Goal: Find specific page/section: Find specific page/section

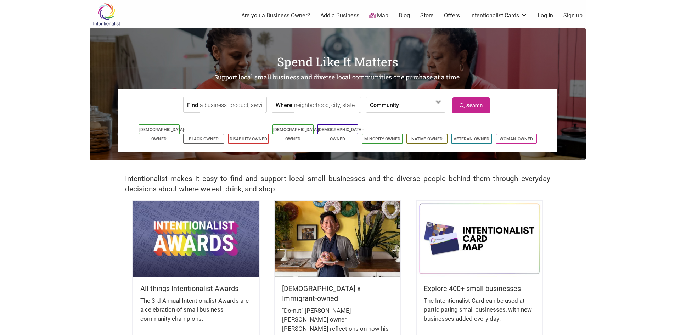
click at [329, 105] on input "Where" at bounding box center [326, 105] width 65 height 16
click at [248, 106] on input "Find" at bounding box center [232, 105] width 65 height 16
click at [390, 101] on label "Community" at bounding box center [384, 104] width 29 height 15
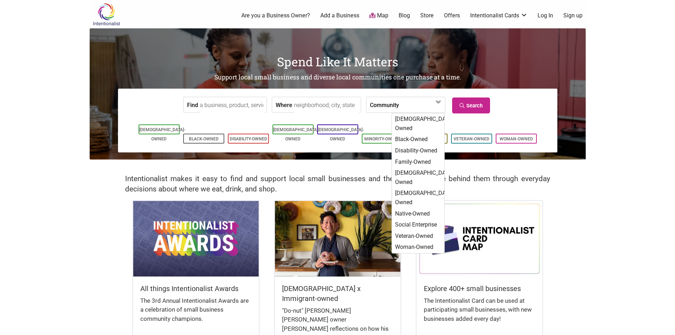
click at [255, 108] on input "Find" at bounding box center [232, 105] width 65 height 16
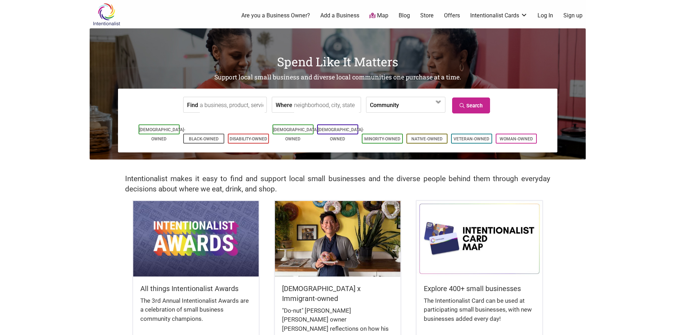
click at [376, 15] on link "Map" at bounding box center [378, 16] width 19 height 8
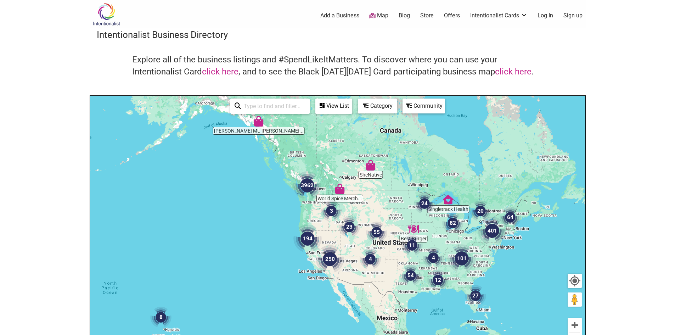
click at [271, 114] on div "See All" at bounding box center [269, 105] width 79 height 15
click at [271, 109] on input "search" at bounding box center [273, 106] width 64 height 14
type input "[GEOGRAPHIC_DATA]"
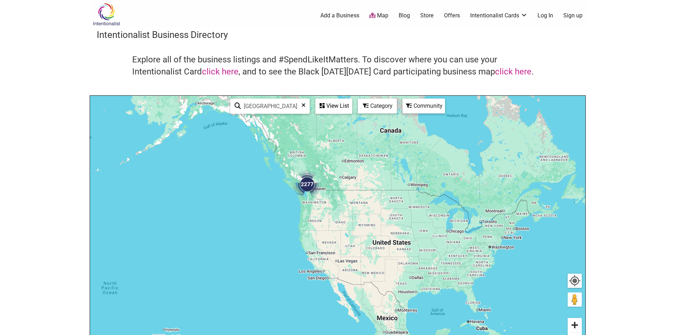
click at [572, 323] on button "Zoom in" at bounding box center [574, 325] width 14 height 14
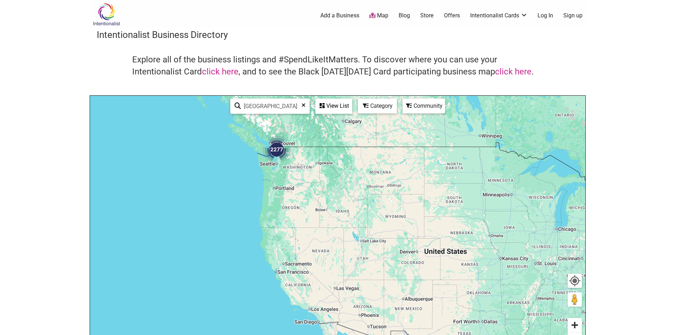
click at [572, 323] on button "Zoom in" at bounding box center [574, 325] width 14 height 14
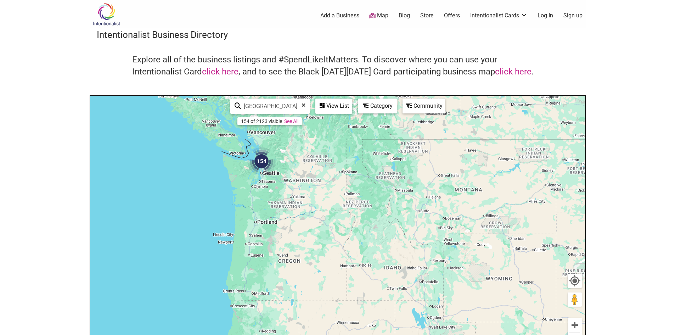
drag, startPoint x: 415, startPoint y: 248, endPoint x: 439, endPoint y: 278, distance: 38.3
click at [439, 278] on div "To navigate, press the arrow keys." at bounding box center [337, 234] width 495 height 276
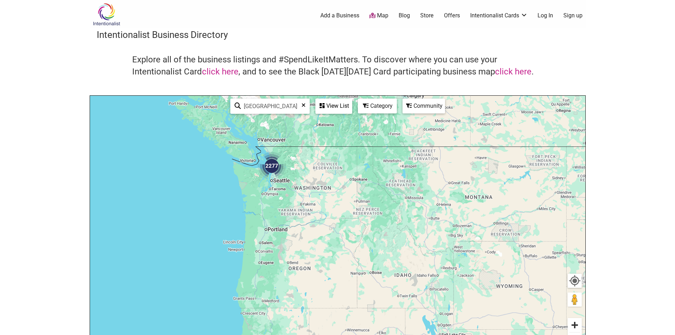
click at [578, 324] on button "Zoom in" at bounding box center [574, 325] width 14 height 14
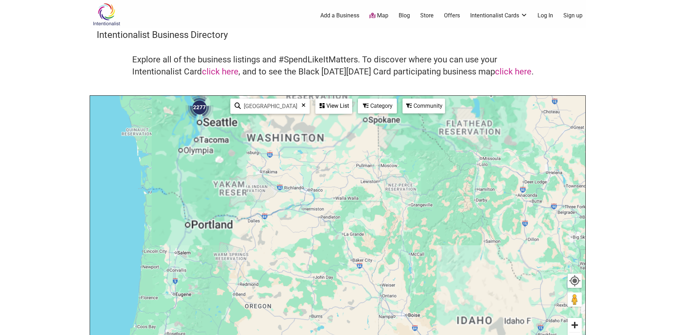
click at [578, 324] on button "Zoom in" at bounding box center [574, 325] width 14 height 14
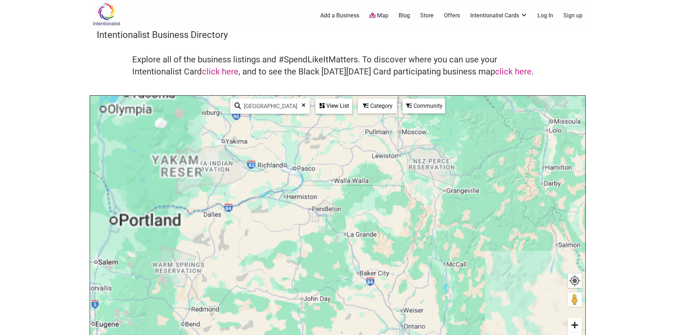
click at [578, 324] on button "Zoom in" at bounding box center [574, 325] width 14 height 14
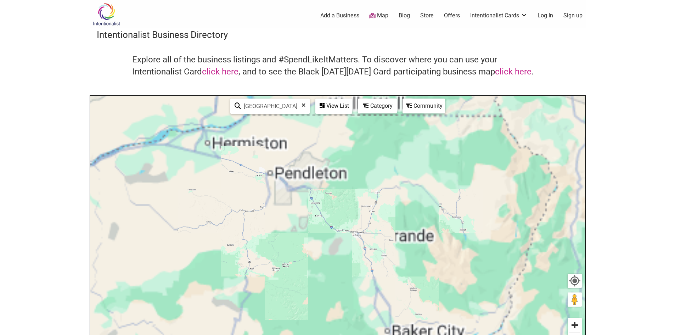
click at [578, 324] on button "Zoom in" at bounding box center [574, 325] width 14 height 14
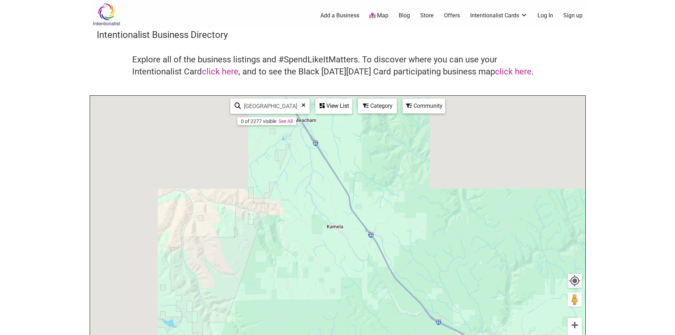
drag, startPoint x: 332, startPoint y: 197, endPoint x: 523, endPoint y: 351, distance: 245.8
click at [523, 334] on html "× Menu 0 Add a Business Map Blog Store Offers Intentionalist Cards Buy Black Ca…" at bounding box center [337, 167] width 675 height 335
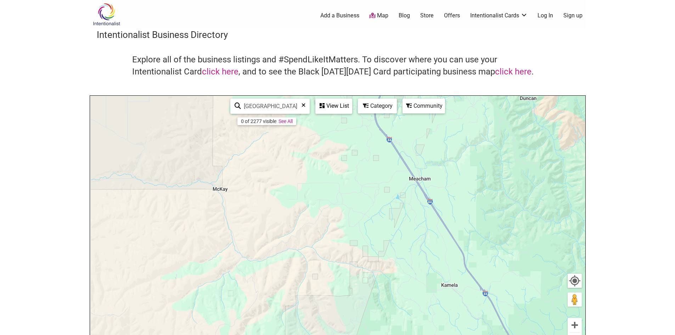
drag, startPoint x: 363, startPoint y: 182, endPoint x: 436, endPoint y: 351, distance: 184.4
click at [436, 334] on html "× Menu 0 Add a Business Map Blog Store Offers Intentionalist Cards Buy Black Ca…" at bounding box center [337, 167] width 675 height 335
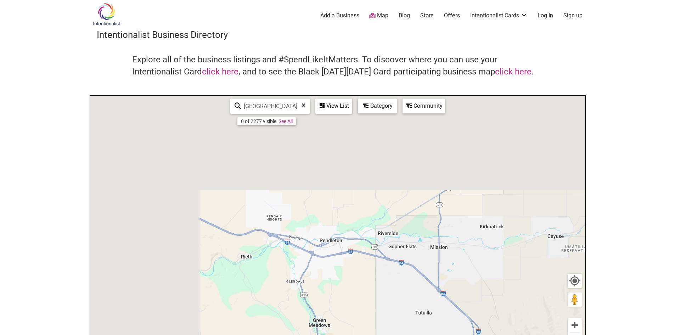
drag, startPoint x: 377, startPoint y: 227, endPoint x: 575, endPoint y: 351, distance: 233.6
click at [575, 334] on html "× Menu 0 Add a Business Map Blog Store Offers Intentionalist Cards Buy Black Ca…" at bounding box center [337, 167] width 675 height 335
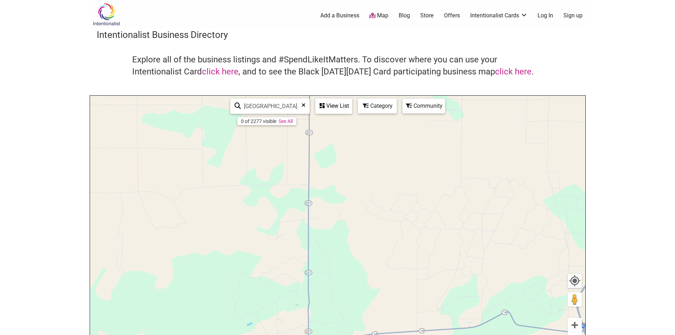
drag, startPoint x: 463, startPoint y: 206, endPoint x: 261, endPoint y: 317, distance: 230.3
click at [257, 313] on div "To navigate, press the arrow keys." at bounding box center [337, 234] width 495 height 276
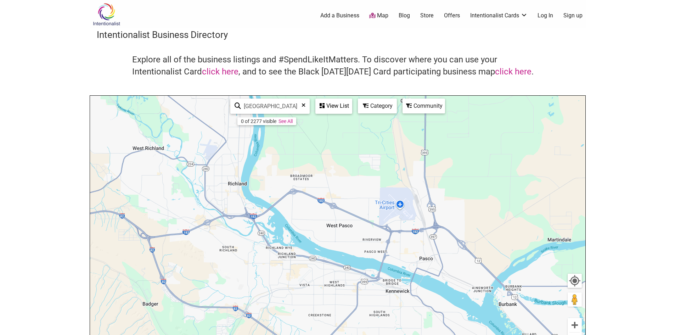
drag, startPoint x: 274, startPoint y: 190, endPoint x: 415, endPoint y: 314, distance: 187.6
click at [415, 314] on div "To navigate, press the arrow keys." at bounding box center [337, 234] width 495 height 276
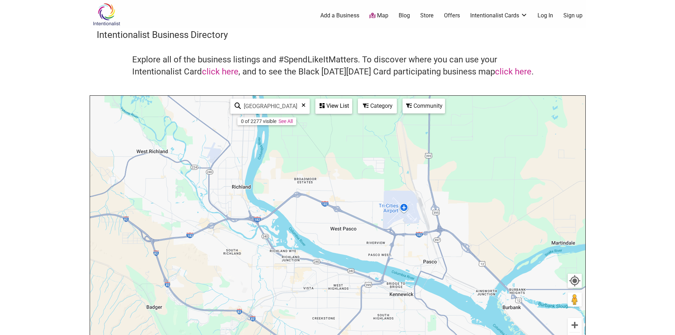
drag, startPoint x: 244, startPoint y: 190, endPoint x: 345, endPoint y: 351, distance: 190.3
click at [345, 334] on html "× Menu 0 Add a Business Map Blog Store Offers Intentionalist Cards Buy Black Ca…" at bounding box center [337, 167] width 675 height 335
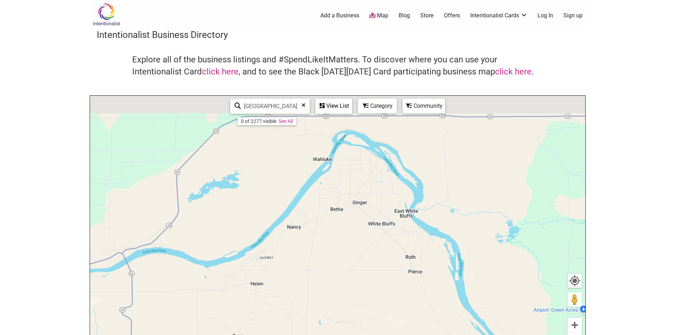
drag, startPoint x: 312, startPoint y: 226, endPoint x: 286, endPoint y: 309, distance: 86.8
click at [294, 303] on div "To navigate, press the arrow keys." at bounding box center [337, 234] width 495 height 276
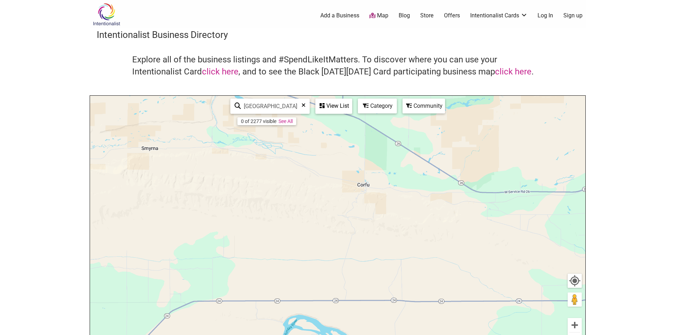
drag, startPoint x: 337, startPoint y: 202, endPoint x: 276, endPoint y: 351, distance: 161.8
click at [276, 334] on html "× Menu 0 Add a Business Map Blog Store Offers Intentionalist Cards Buy Black Ca…" at bounding box center [337, 167] width 675 height 335
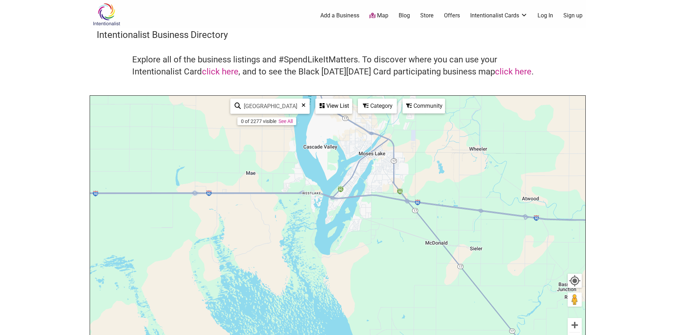
drag, startPoint x: 212, startPoint y: 279, endPoint x: 324, endPoint y: 266, distance: 113.3
click at [264, 276] on div "To navigate, press the arrow keys." at bounding box center [337, 234] width 495 height 276
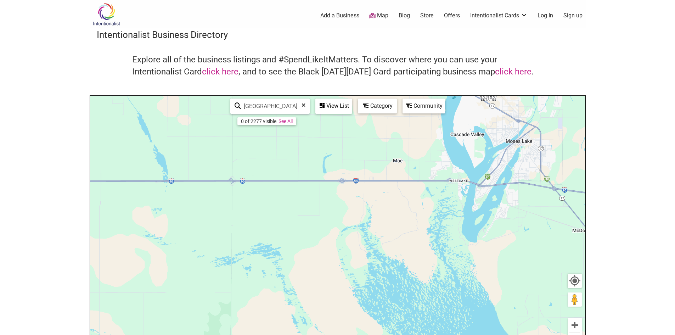
drag, startPoint x: 328, startPoint y: 200, endPoint x: 470, endPoint y: 179, distance: 143.2
click at [342, 200] on div "To navigate, press the arrow keys." at bounding box center [337, 234] width 495 height 276
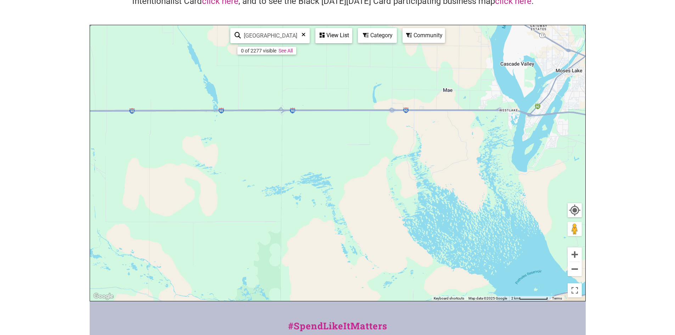
scroll to position [71, 0]
click at [573, 270] on button "Zoom out" at bounding box center [574, 268] width 14 height 14
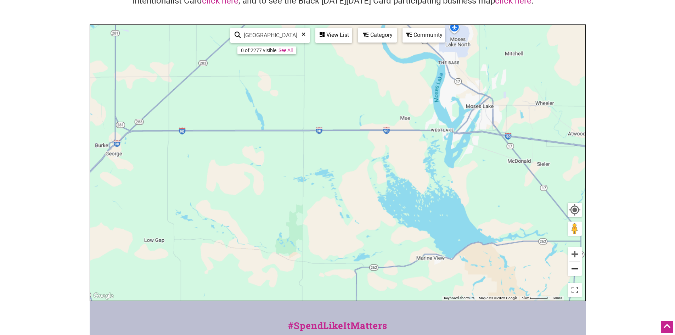
click at [573, 270] on button "Zoom out" at bounding box center [574, 268] width 14 height 14
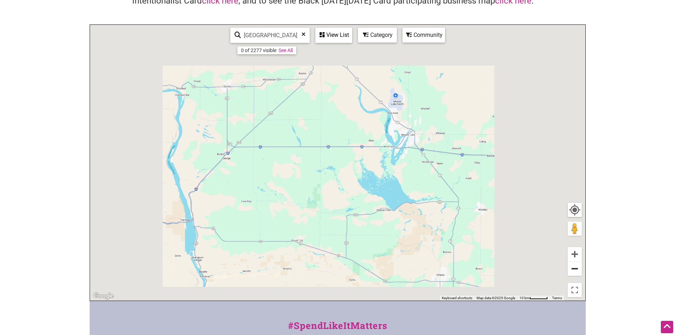
click at [573, 270] on button "Zoom out" at bounding box center [574, 268] width 14 height 14
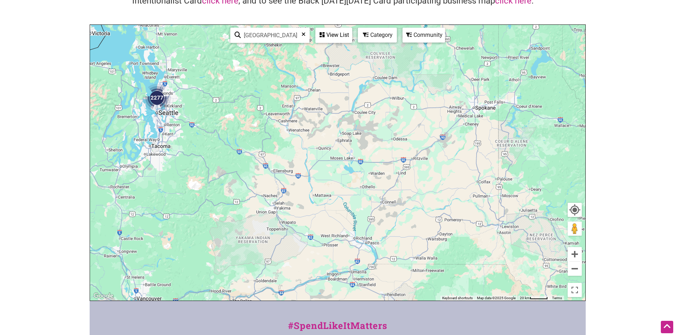
drag, startPoint x: 217, startPoint y: 131, endPoint x: 361, endPoint y: 269, distance: 199.4
click at [345, 259] on div "To navigate, press the arrow keys." at bounding box center [337, 163] width 495 height 276
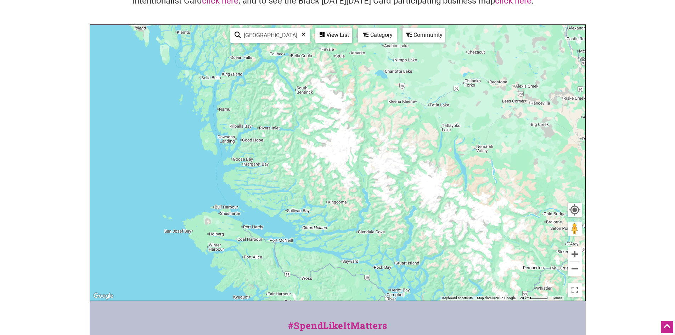
drag, startPoint x: 366, startPoint y: 254, endPoint x: 238, endPoint y: 131, distance: 177.1
click at [266, 146] on div "To navigate, press the arrow keys." at bounding box center [337, 163] width 495 height 276
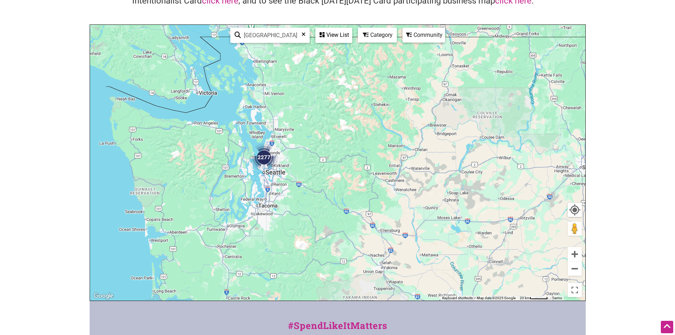
drag, startPoint x: 260, startPoint y: 136, endPoint x: 341, endPoint y: 193, distance: 99.1
click at [341, 193] on div "To navigate, press the arrow keys." at bounding box center [337, 163] width 495 height 276
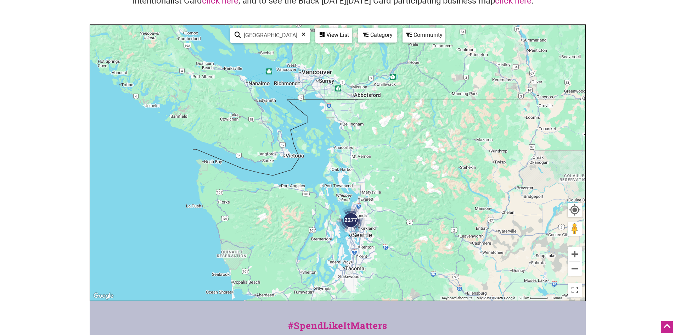
drag, startPoint x: 304, startPoint y: 169, endPoint x: 360, endPoint y: 206, distance: 67.9
click at [360, 206] on div "To navigate, press the arrow keys." at bounding box center [337, 163] width 495 height 276
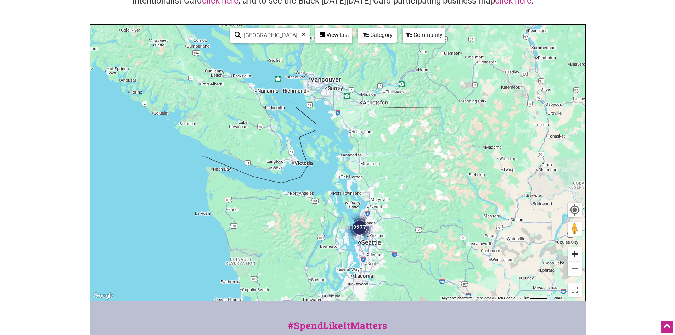
click at [578, 252] on button "Zoom in" at bounding box center [574, 254] width 14 height 14
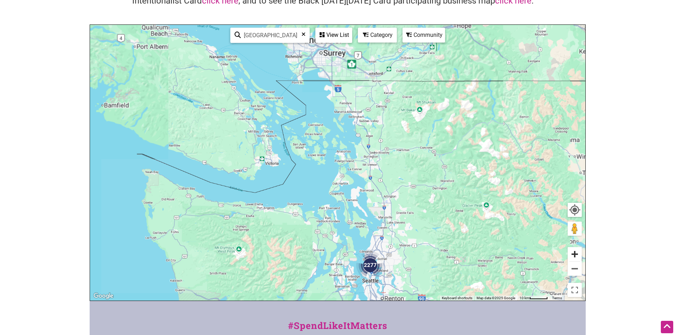
click at [578, 252] on button "Zoom in" at bounding box center [574, 254] width 14 height 14
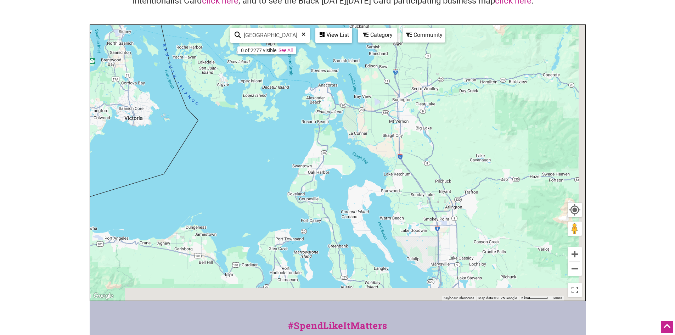
drag, startPoint x: 433, startPoint y: 244, endPoint x: 408, endPoint y: 139, distance: 108.3
click at [405, 185] on div "To navigate, press the arrow keys." at bounding box center [337, 163] width 495 height 276
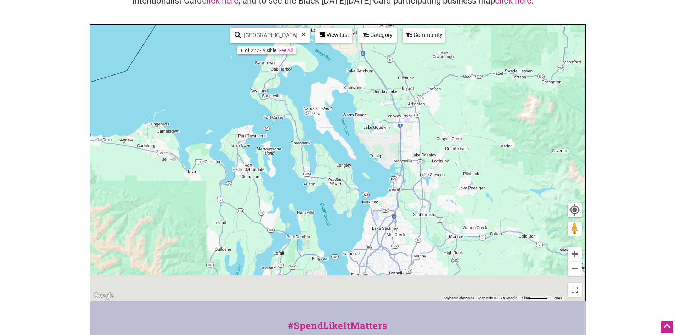
drag, startPoint x: 444, startPoint y: 203, endPoint x: 427, endPoint y: 125, distance: 79.8
click at [427, 130] on div "To navigate, press the arrow keys." at bounding box center [337, 163] width 495 height 276
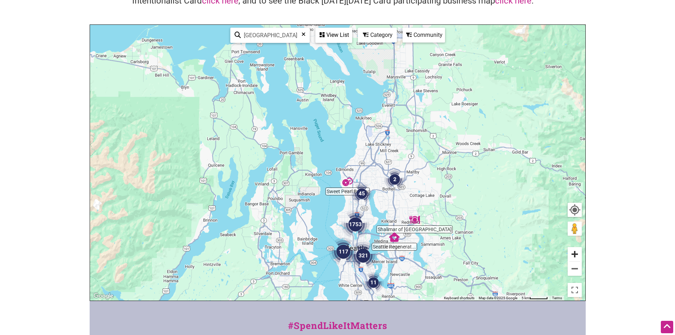
click at [575, 252] on button "Zoom in" at bounding box center [574, 254] width 14 height 14
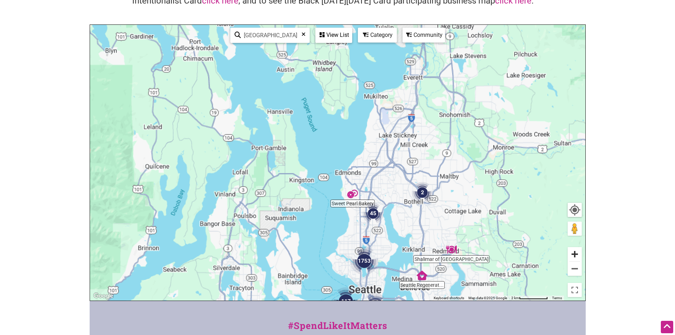
click at [575, 252] on button "Zoom in" at bounding box center [574, 254] width 14 height 14
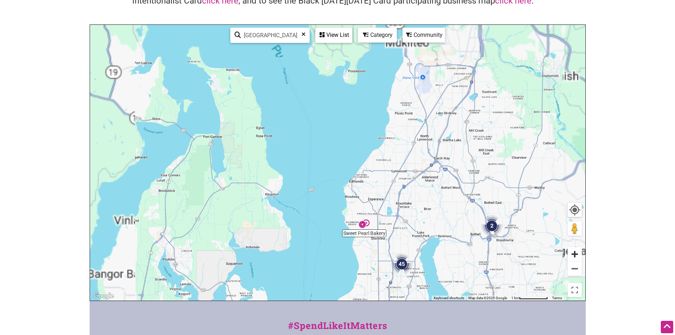
click at [575, 252] on button "Zoom in" at bounding box center [574, 254] width 14 height 14
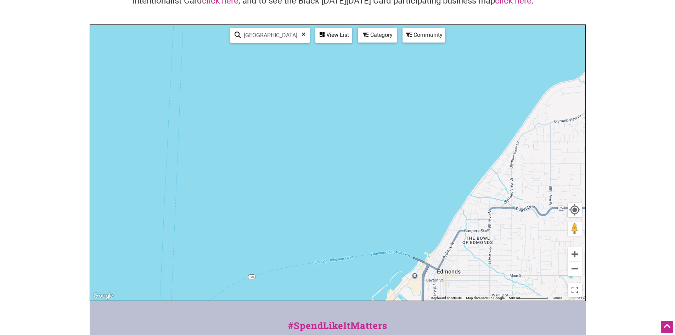
drag, startPoint x: 398, startPoint y: 257, endPoint x: 357, endPoint y: 144, distance: 120.8
click at [356, 150] on div "To navigate, press the arrow keys." at bounding box center [337, 163] width 495 height 276
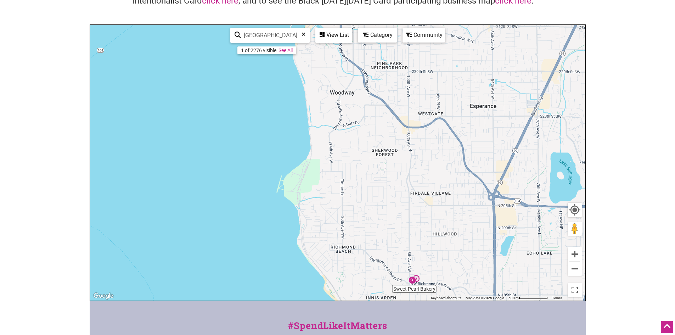
drag, startPoint x: 431, startPoint y: 193, endPoint x: 341, endPoint y: 52, distance: 166.6
click at [355, 74] on div "To navigate, press the arrow keys." at bounding box center [337, 163] width 495 height 276
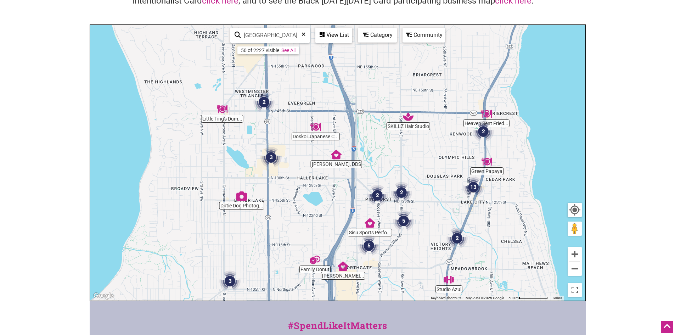
drag, startPoint x: 319, startPoint y: 205, endPoint x: 288, endPoint y: 102, distance: 108.3
click at [288, 105] on div "To navigate, press the arrow keys." at bounding box center [337, 163] width 495 height 276
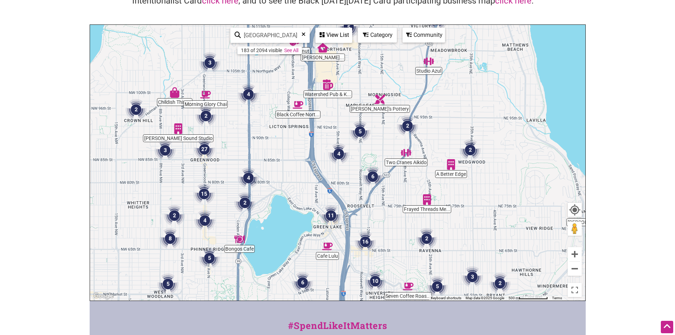
drag, startPoint x: 301, startPoint y: 148, endPoint x: 362, endPoint y: 114, distance: 70.4
click at [349, 143] on img "4" at bounding box center [338, 153] width 21 height 21
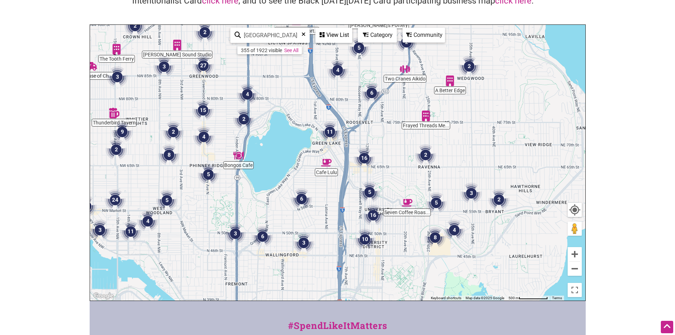
drag, startPoint x: 366, startPoint y: 219, endPoint x: 320, endPoint y: 89, distance: 137.6
click at [321, 94] on div "To navigate, press the arrow keys." at bounding box center [337, 163] width 495 height 276
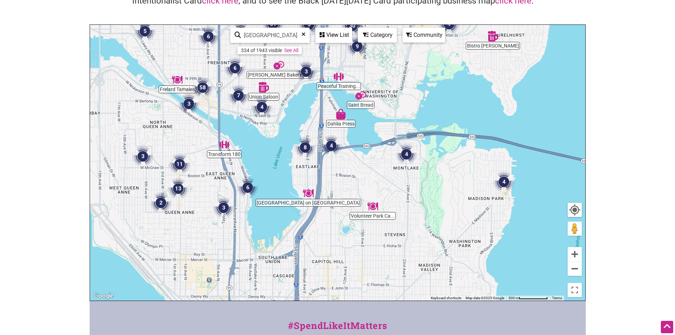
drag, startPoint x: 312, startPoint y: 153, endPoint x: 345, endPoint y: 79, distance: 81.2
click at [347, 78] on div "To navigate, press the arrow keys." at bounding box center [337, 163] width 495 height 276
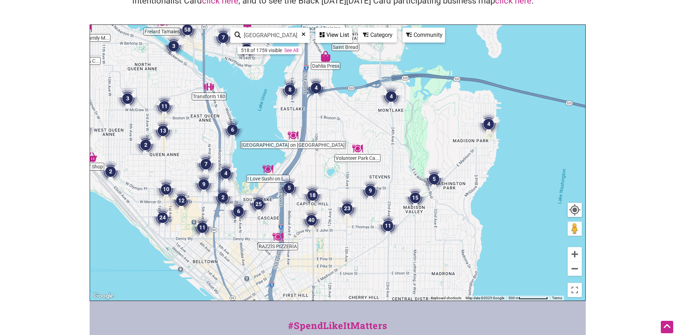
drag, startPoint x: 388, startPoint y: 187, endPoint x: 369, endPoint y: 124, distance: 65.4
click at [369, 124] on div "To navigate, press the arrow keys." at bounding box center [337, 163] width 495 height 276
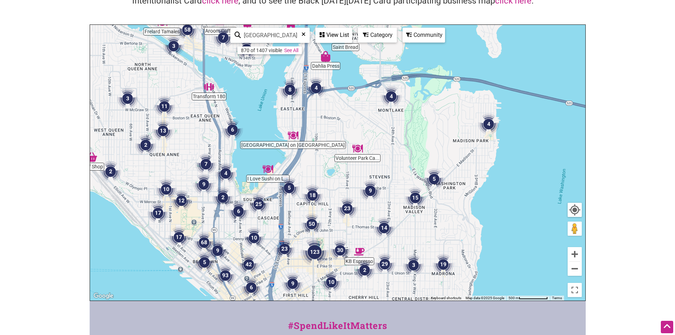
click at [311, 191] on img "18" at bounding box center [312, 195] width 21 height 21
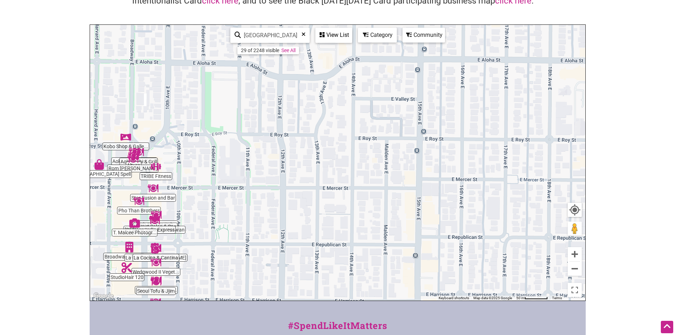
drag, startPoint x: 475, startPoint y: 176, endPoint x: 260, endPoint y: 175, distance: 215.0
click at [260, 181] on div "To navigate, press the arrow keys." at bounding box center [337, 163] width 495 height 276
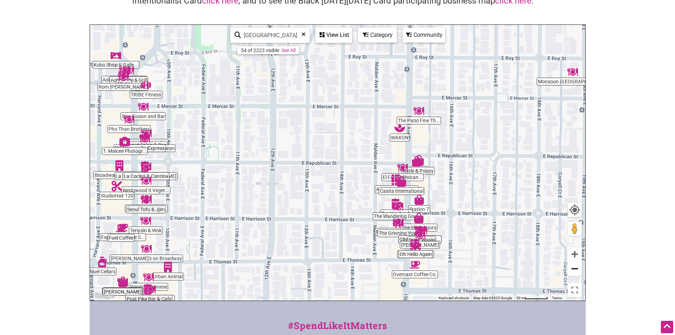
click at [578, 273] on button "Zoom out" at bounding box center [574, 268] width 14 height 14
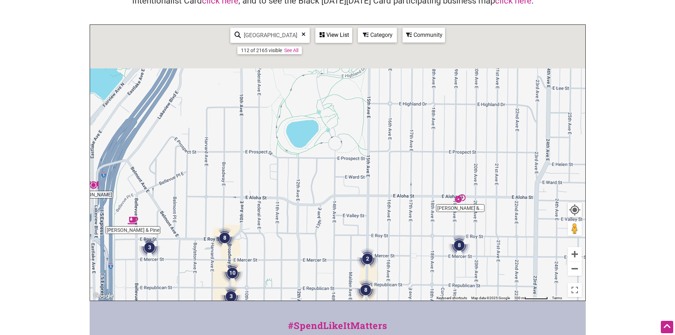
drag, startPoint x: 300, startPoint y: 151, endPoint x: 294, endPoint y: 295, distance: 145.0
click at [294, 292] on div "To navigate, press the arrow keys." at bounding box center [337, 163] width 495 height 276
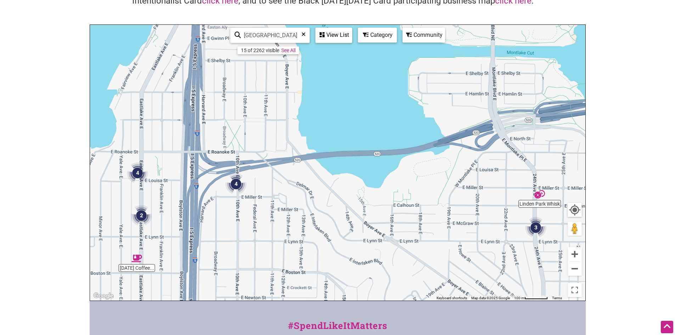
drag, startPoint x: 251, startPoint y: 147, endPoint x: 310, endPoint y: 314, distance: 176.4
click at [310, 312] on div "Intentionalist Spend like it matters 0 Add a Business Map Blog Store Offers Int…" at bounding box center [338, 203] width 496 height 549
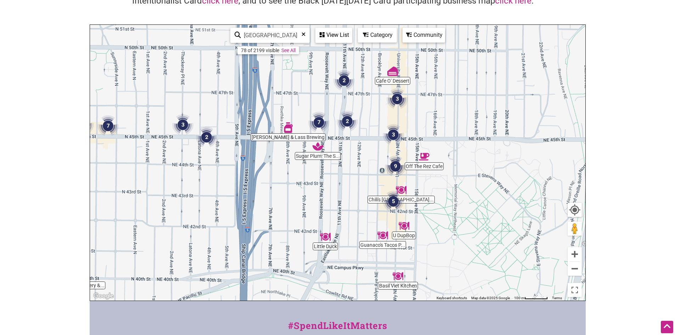
drag, startPoint x: 488, startPoint y: 248, endPoint x: 398, endPoint y: 298, distance: 103.7
click at [398, 298] on div "To navigate, press the arrow keys." at bounding box center [337, 163] width 495 height 276
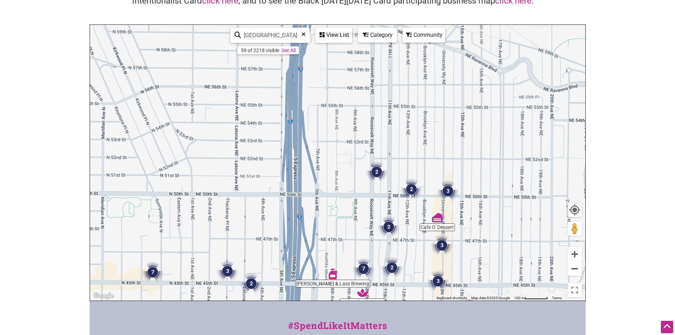
drag, startPoint x: 335, startPoint y: 150, endPoint x: 380, endPoint y: 296, distance: 152.7
click at [380, 296] on div "To navigate, press the arrow keys." at bounding box center [337, 163] width 495 height 276
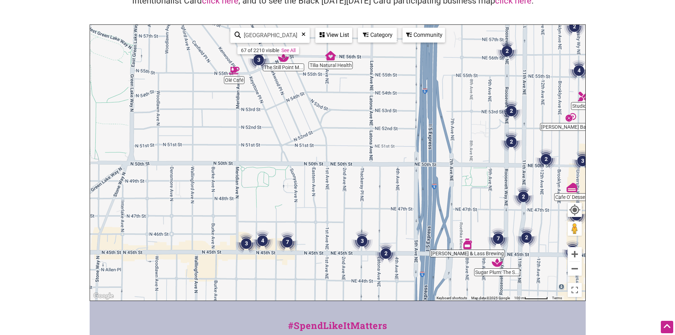
drag, startPoint x: 319, startPoint y: 228, endPoint x: 454, endPoint y: 198, distance: 137.9
click at [454, 198] on div "To navigate, press the arrow keys." at bounding box center [337, 163] width 495 height 276
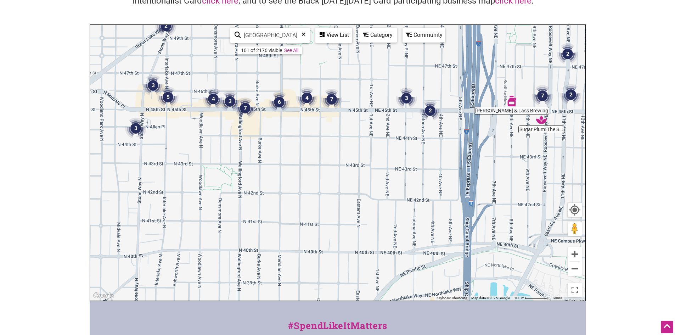
drag, startPoint x: 314, startPoint y: 223, endPoint x: 358, endPoint y: 80, distance: 150.1
click at [358, 80] on div "To navigate, press the arrow keys." at bounding box center [337, 163] width 495 height 276
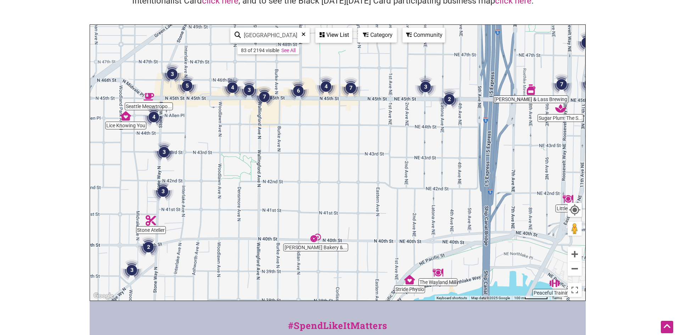
drag, startPoint x: 357, startPoint y: 126, endPoint x: 381, endPoint y: 110, distance: 29.3
click at [381, 110] on div "To navigate, press the arrow keys." at bounding box center [337, 163] width 495 height 276
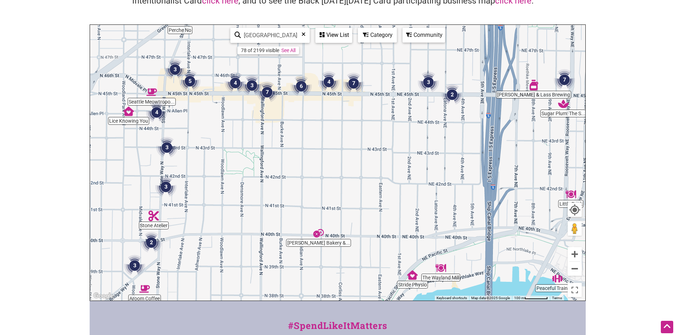
click at [170, 144] on img "3" at bounding box center [166, 147] width 21 height 21
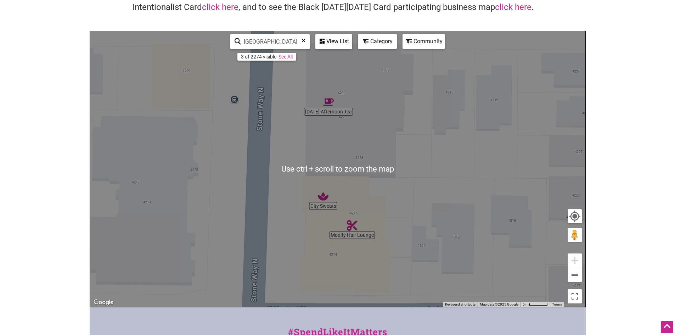
scroll to position [64, 0]
